Goal: Use online tool/utility: Utilize a website feature to perform a specific function

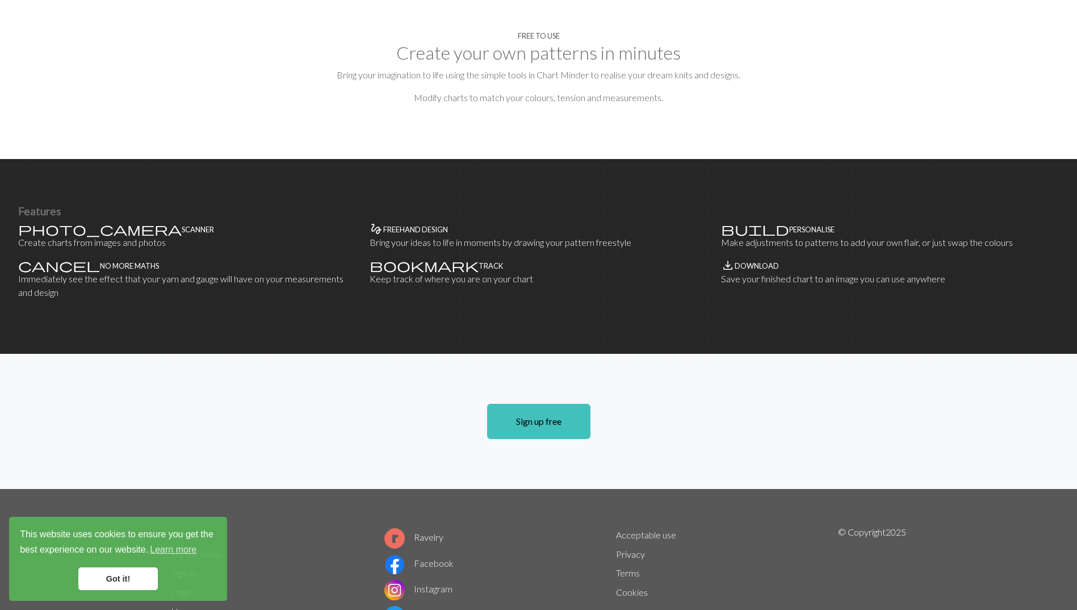
scroll to position [596, 0]
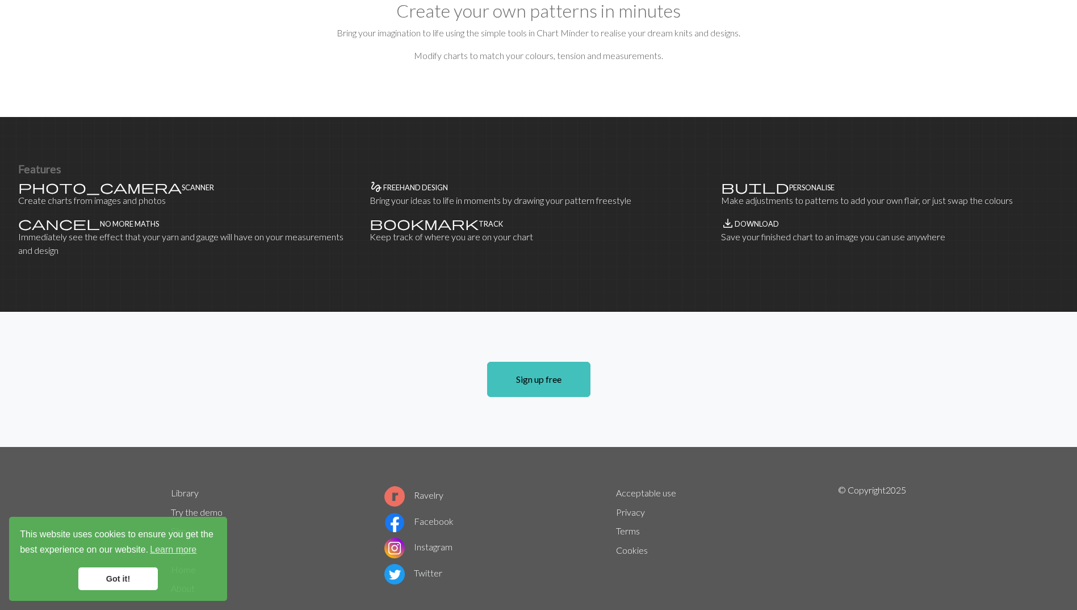
click at [110, 586] on link "Got it!" at bounding box center [117, 578] width 79 height 23
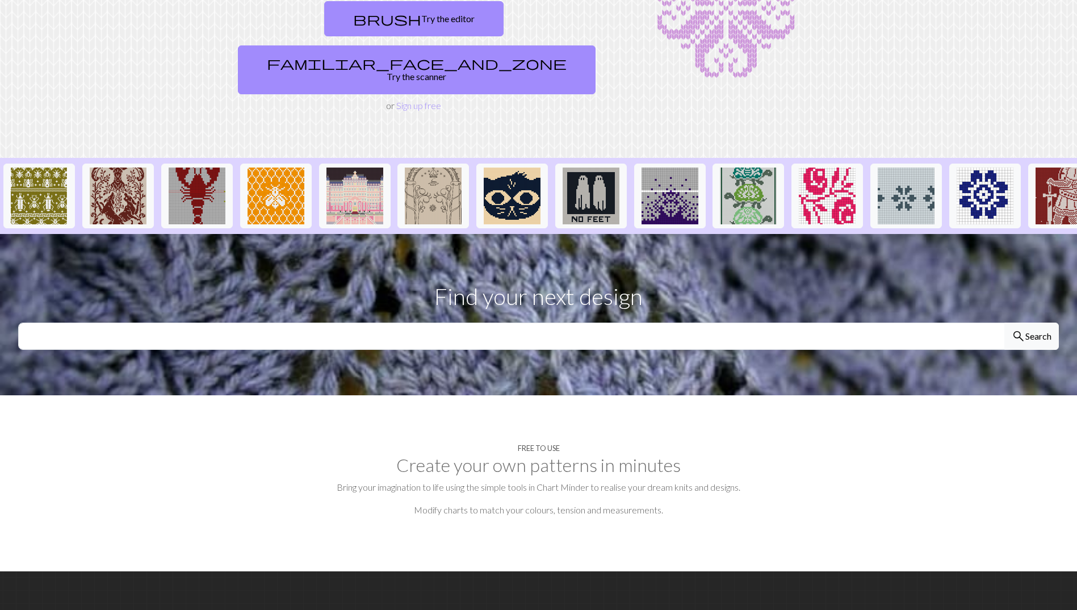
scroll to position [0, 0]
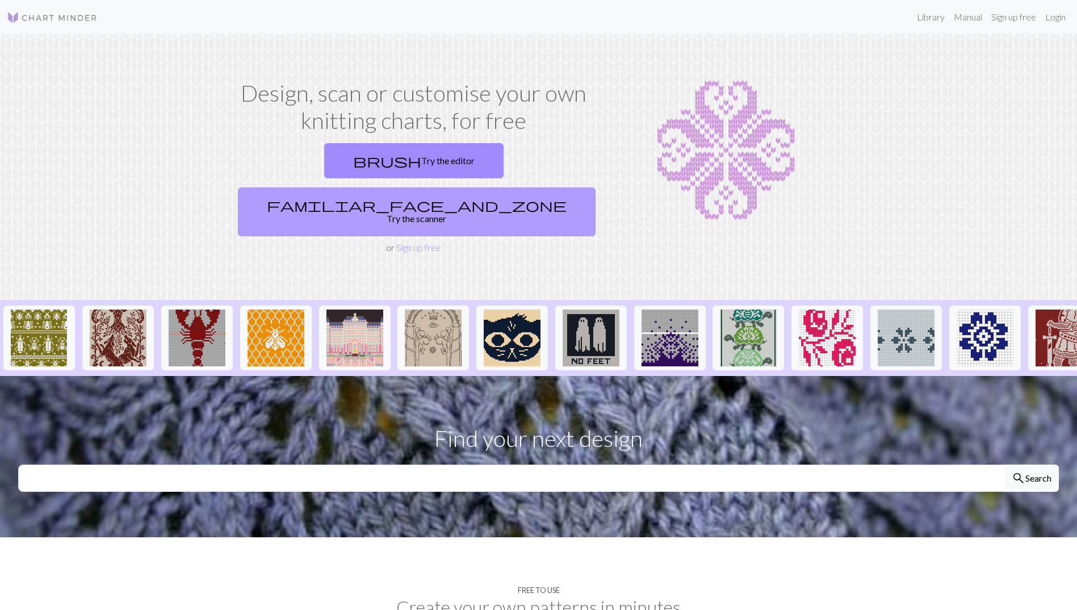
click at [461, 187] on link "familiar_face_and_zone Try the scanner" at bounding box center [417, 211] width 358 height 49
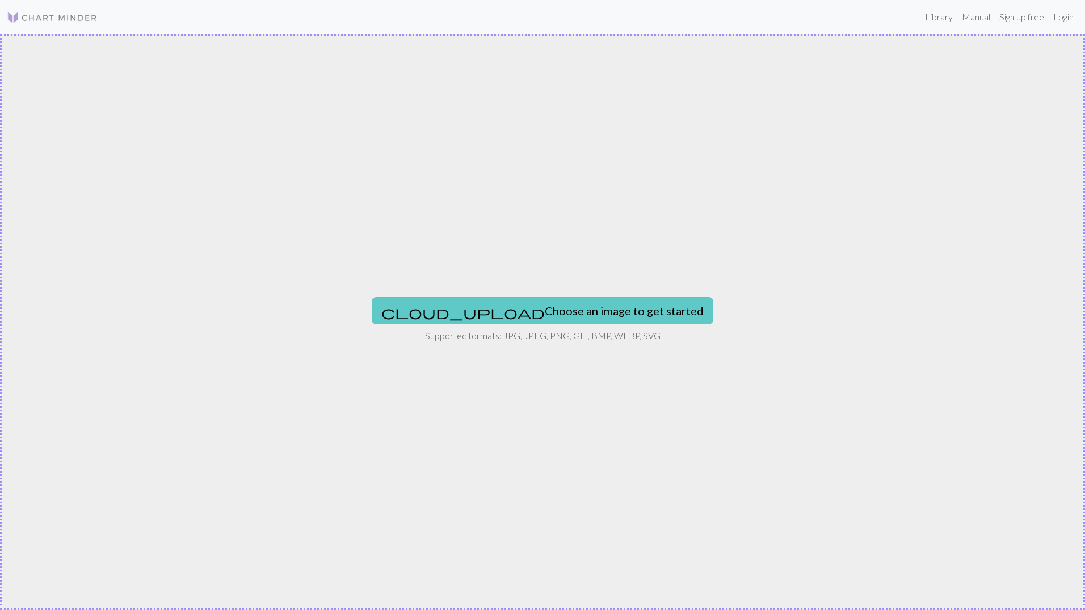
click at [577, 317] on button "cloud_upload Choose an image to get started" at bounding box center [543, 310] width 342 height 27
click at [534, 305] on button "cloud_upload Choose an image to get started" at bounding box center [543, 310] width 342 height 27
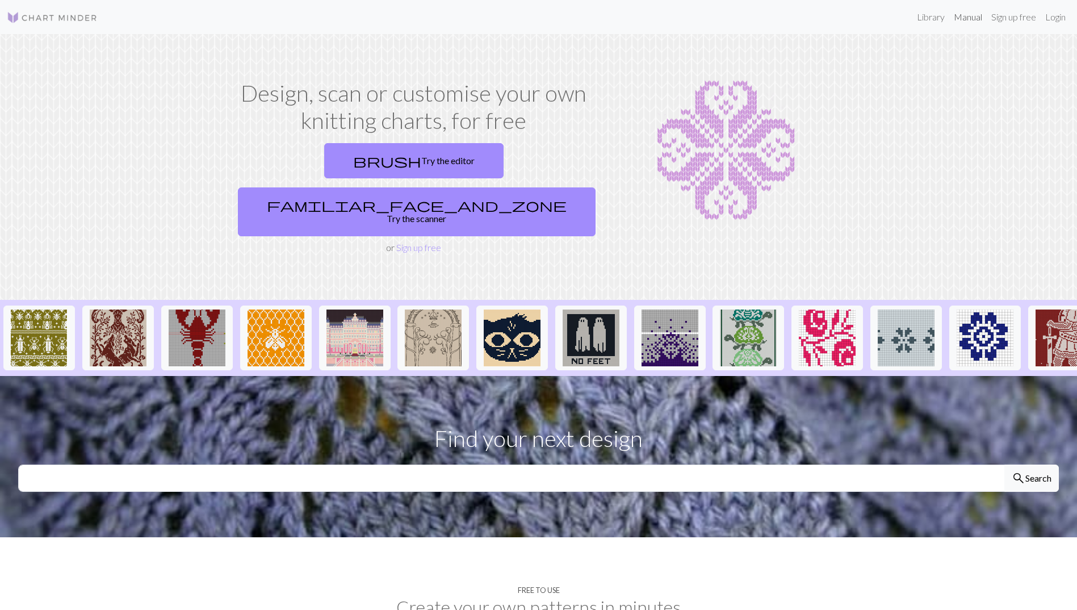
click at [968, 12] on link "Manual" at bounding box center [967, 17] width 37 height 23
